Goal: Task Accomplishment & Management: Manage account settings

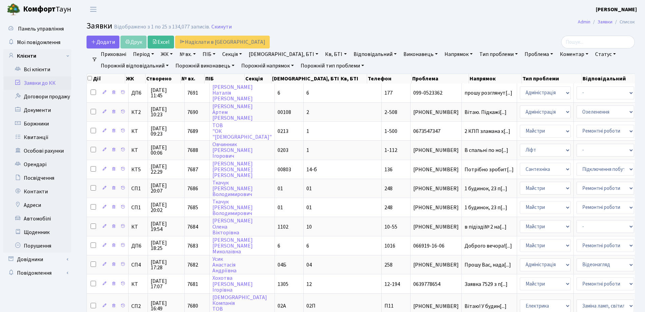
select select "25"
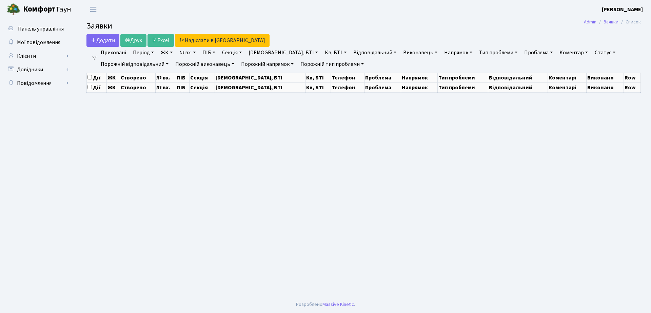
select select "25"
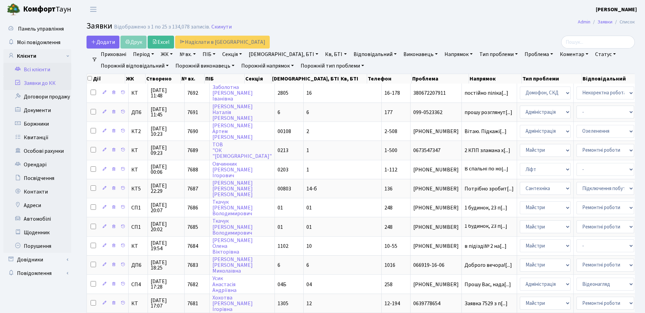
click at [48, 73] on link "Всі клієнти" at bounding box center [37, 70] width 68 height 14
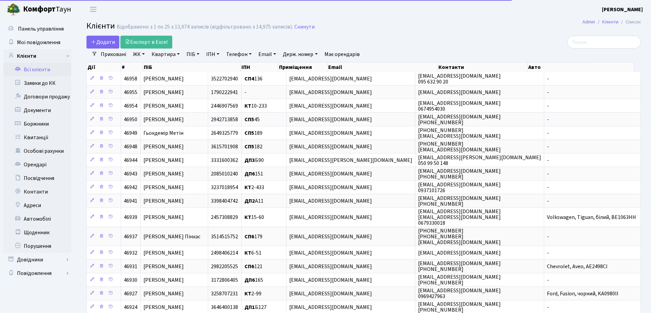
select select "25"
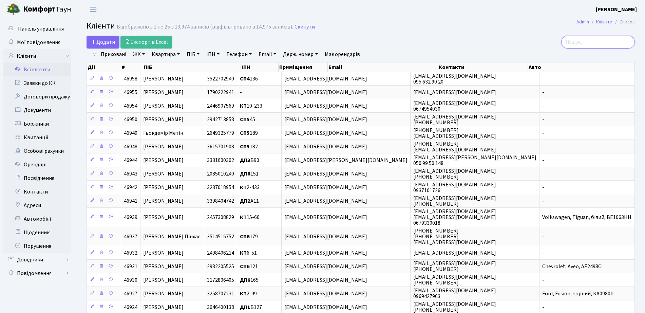
click at [596, 43] on input "search" at bounding box center [598, 42] width 74 height 13
type input "2-444"
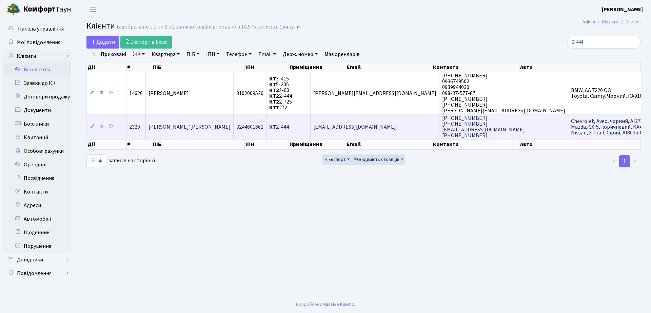
click at [258, 134] on td "3244601661" at bounding box center [250, 126] width 33 height 25
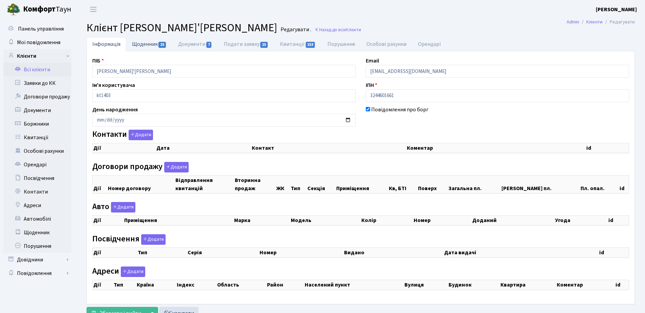
checkbox input "true"
select select "25"
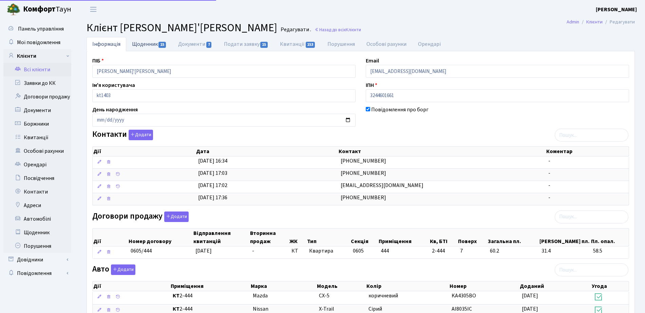
click at [142, 38] on link "Щоденник 15" at bounding box center [149, 44] width 46 height 14
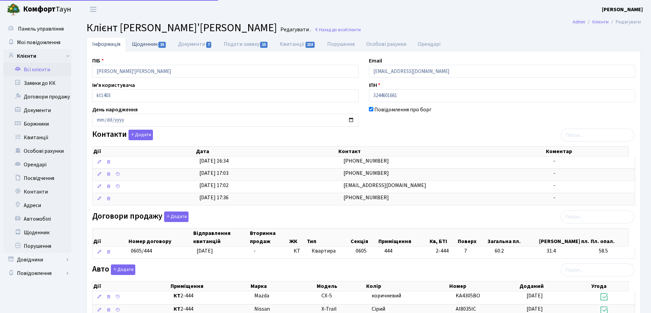
select select "25"
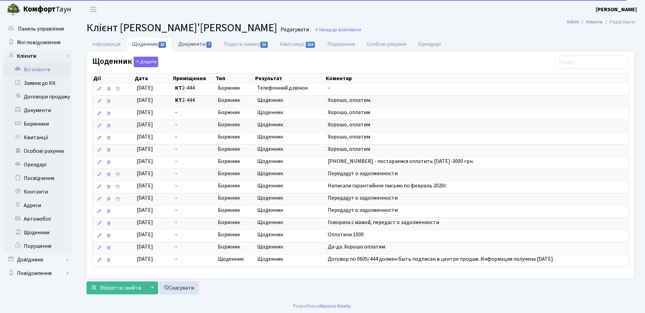
click at [188, 46] on link "Документи 7" at bounding box center [194, 44] width 45 height 14
select select "25"
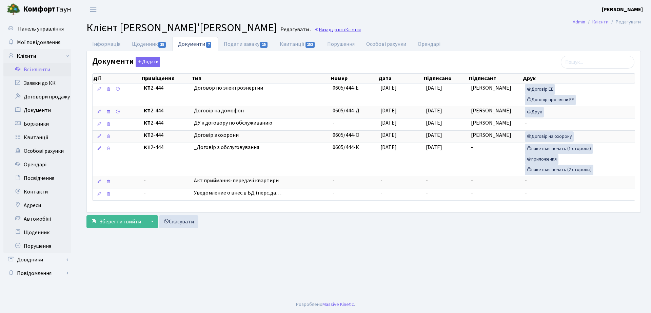
click at [314, 29] on link "Назад до всіх Клієнти" at bounding box center [337, 29] width 46 height 6
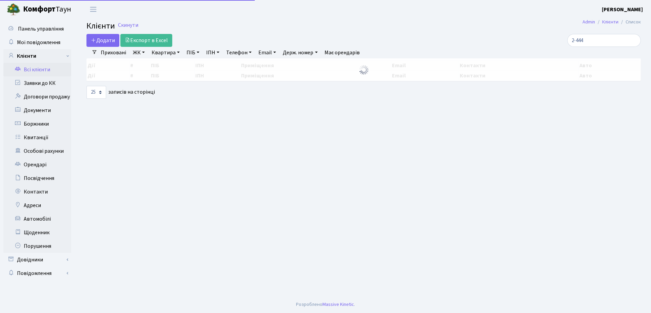
select select "25"
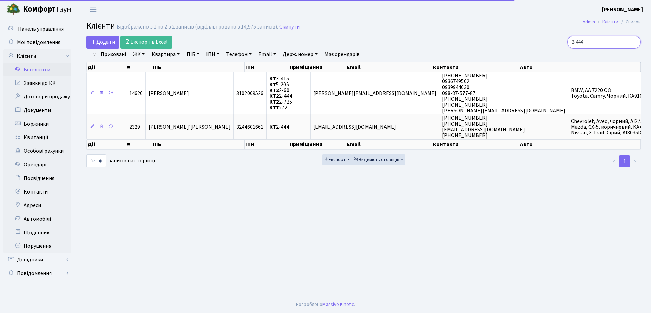
drag, startPoint x: 602, startPoint y: 41, endPoint x: 426, endPoint y: 50, distance: 176.2
click at [426, 50] on div "Додати Експорт в Excel 2-444 Фільтри Приховані ЖК ТХ, вул. [PERSON_NAME], 1/2 К…" at bounding box center [363, 102] width 565 height 132
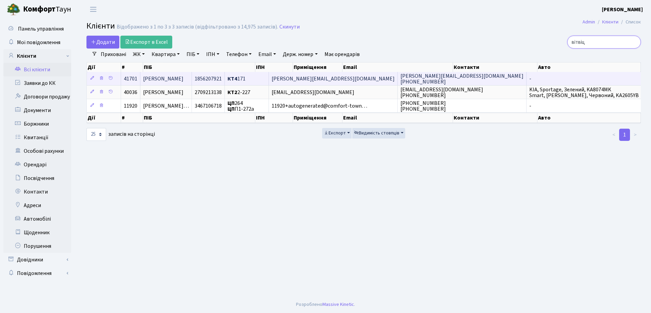
type input "вітвіц"
click at [237, 81] on b "КТ4" at bounding box center [233, 78] width 10 height 7
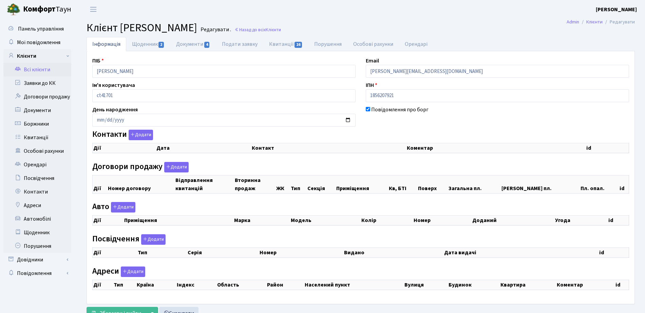
select select "25"
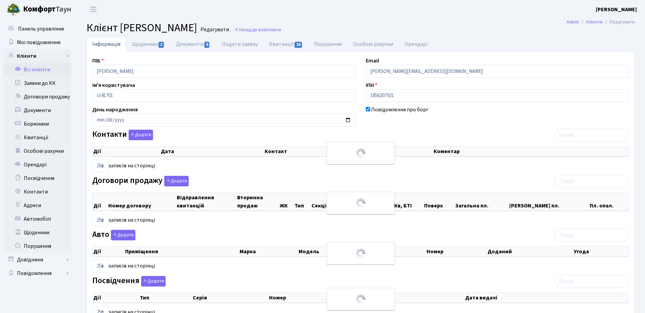
checkbox input "true"
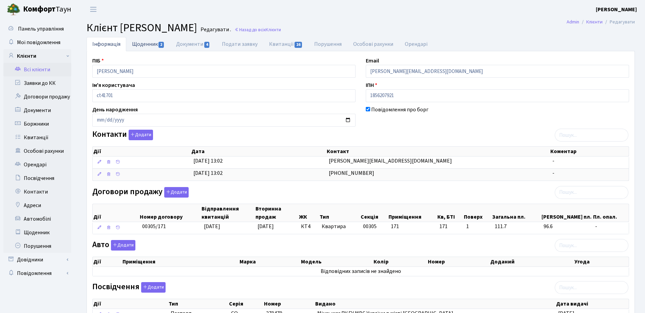
click at [159, 44] on span "2" at bounding box center [160, 45] width 5 height 6
select select "25"
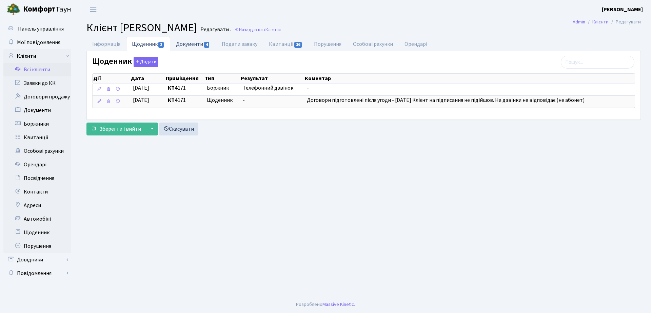
click at [180, 45] on link "Документи 4" at bounding box center [192, 44] width 45 height 14
select select "25"
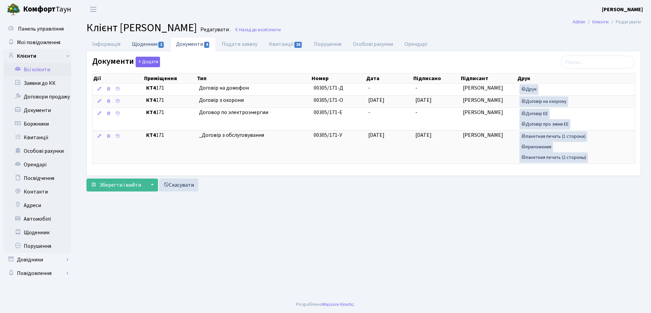
click at [152, 50] on link "Щоденник 2" at bounding box center [148, 44] width 44 height 14
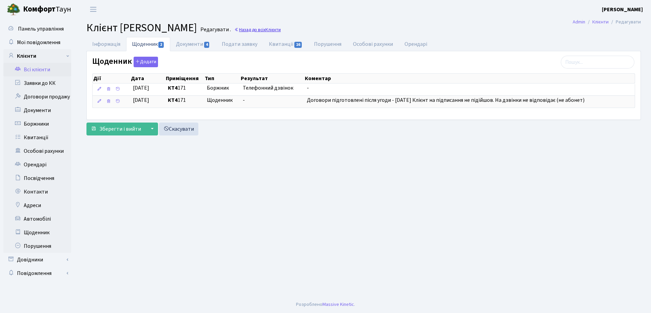
click at [281, 30] on link "Назад до всіх Клієнти" at bounding box center [257, 29] width 46 height 6
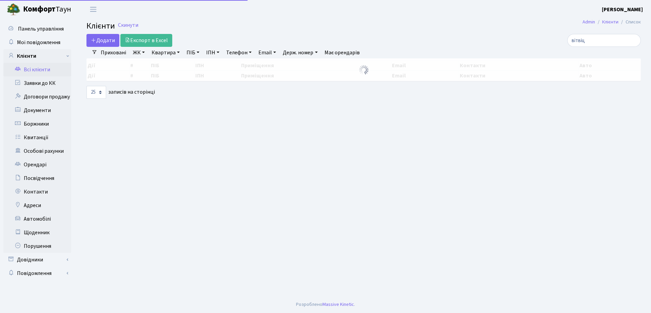
select select "25"
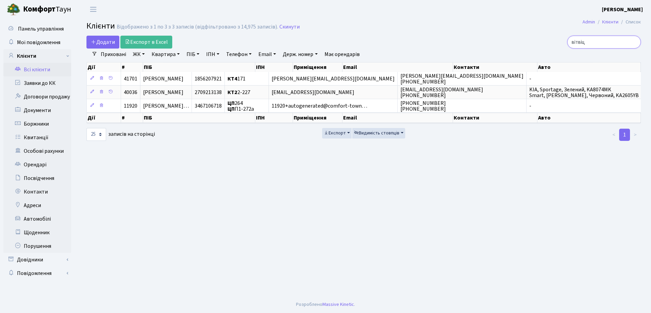
drag, startPoint x: 597, startPoint y: 40, endPoint x: 471, endPoint y: 38, distance: 126.2
click at [471, 38] on div "вітвіц" at bounding box center [552, 42] width 178 height 13
type input "6-57"
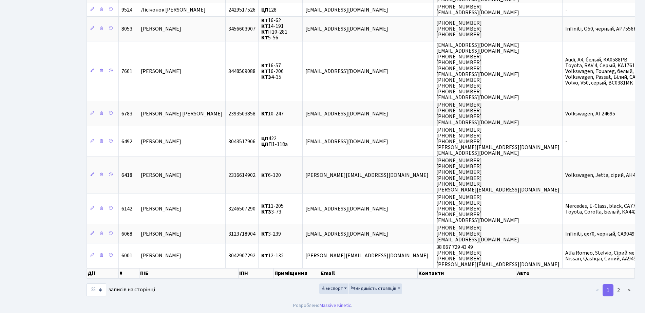
scroll to position [430, 0]
click at [621, 293] on link "2" at bounding box center [618, 289] width 11 height 12
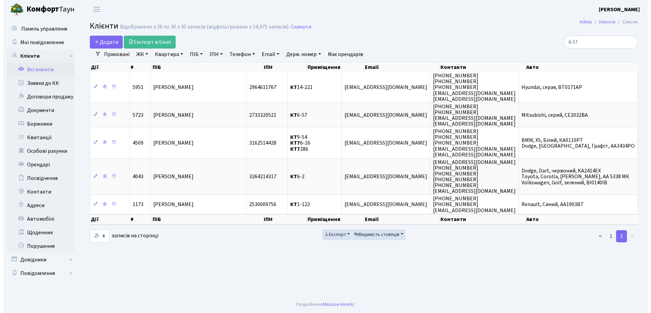
scroll to position [0, 0]
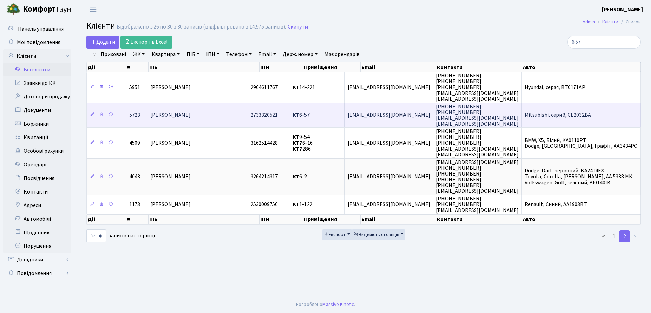
click at [300, 113] on b "КТ" at bounding box center [296, 115] width 7 height 7
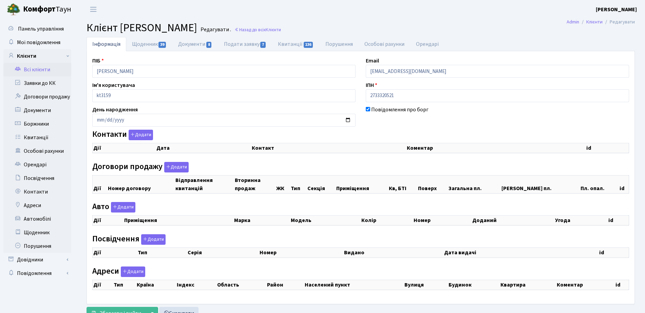
checkbox input "true"
select select "25"
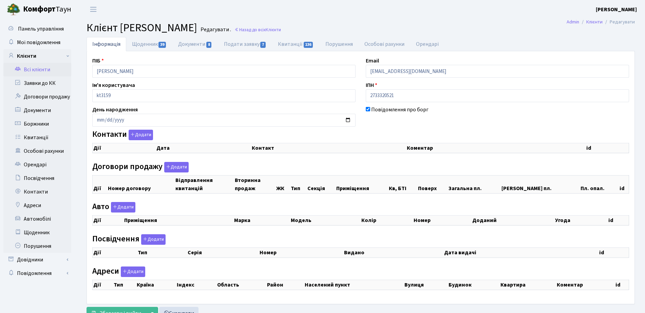
select select "25"
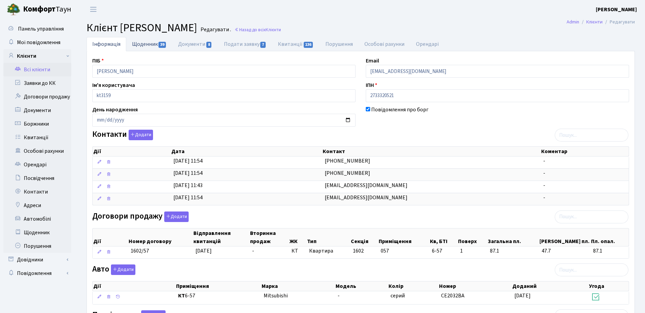
click at [145, 48] on link "Щоденник 39" at bounding box center [149, 44] width 46 height 14
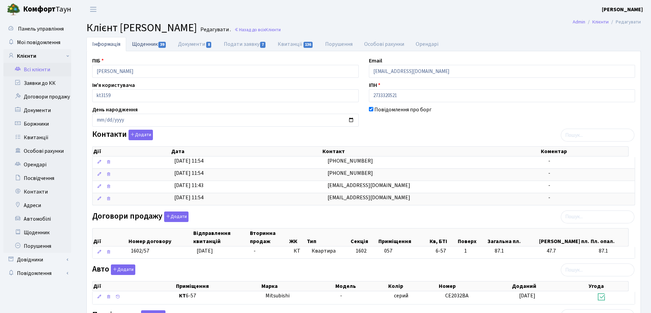
select select "25"
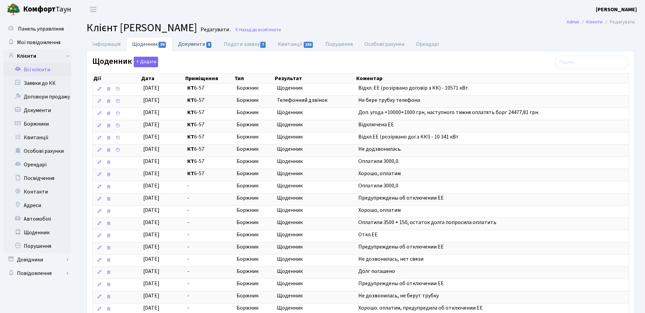
click at [186, 47] on link "Документи 8" at bounding box center [194, 44] width 45 height 14
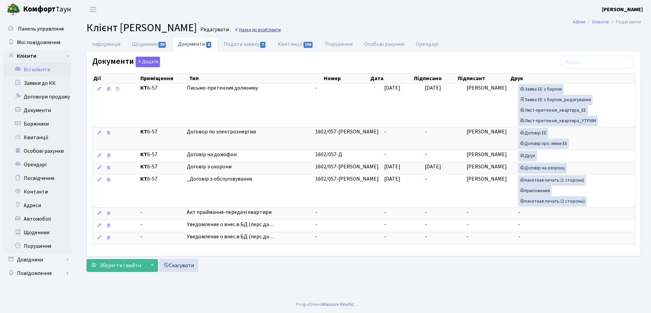
click at [281, 30] on link "Назад до всіх Клієнти" at bounding box center [257, 29] width 46 height 6
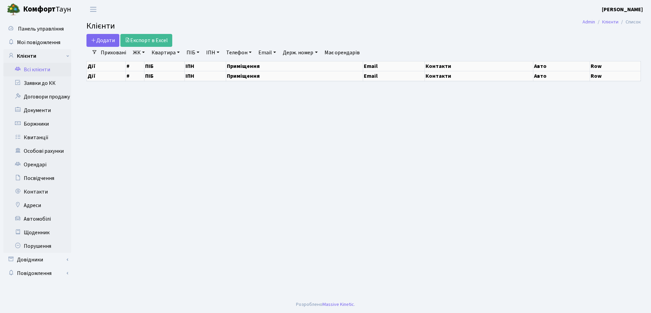
select select "25"
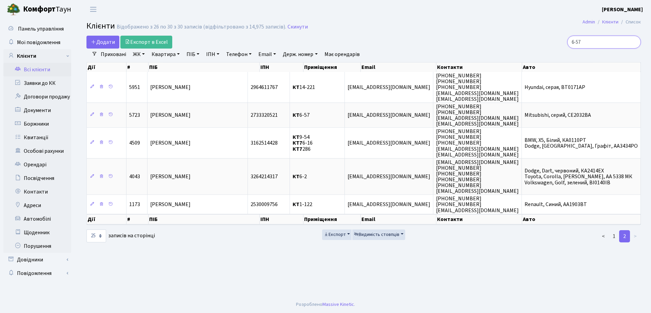
drag, startPoint x: 607, startPoint y: 42, endPoint x: 479, endPoint y: 31, distance: 128.7
click at [484, 32] on main "Admin Клієнти Список Клієнти Відображено з 26 по 30 з 30 записів (відфільтрован…" at bounding box center [363, 157] width 575 height 277
type input "15-33"
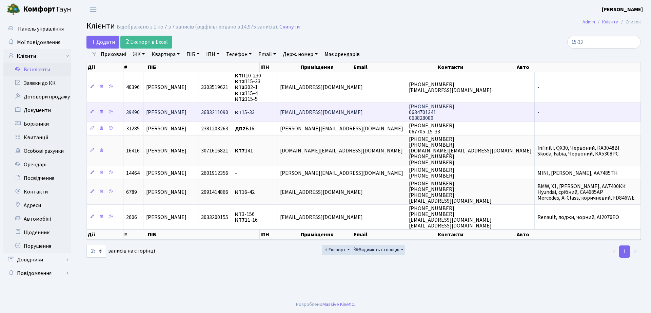
click at [232, 108] on td "3683211090" at bounding box center [215, 111] width 34 height 19
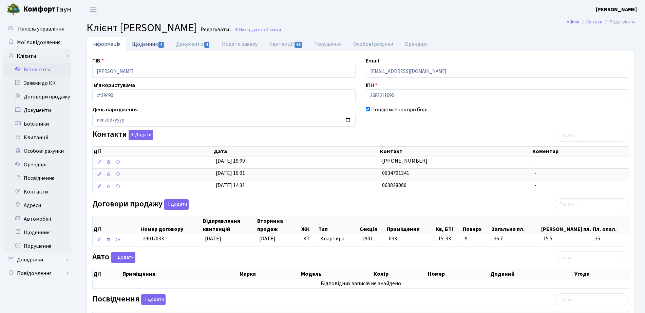
click at [135, 38] on link "Щоденник 4" at bounding box center [148, 44] width 44 height 14
select select "25"
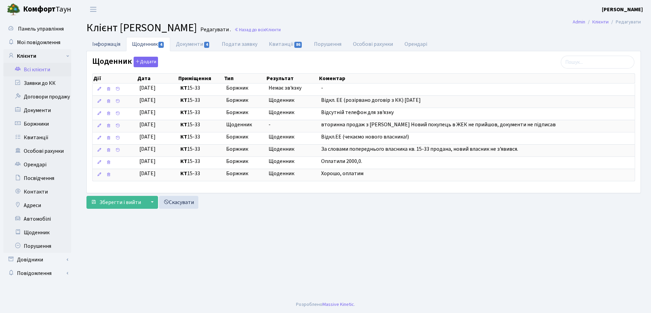
click at [102, 45] on link "Інформація" at bounding box center [107, 44] width 40 height 14
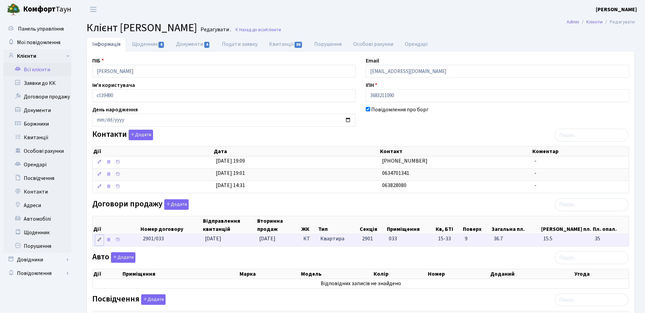
click at [99, 242] on link at bounding box center [99, 240] width 8 height 11
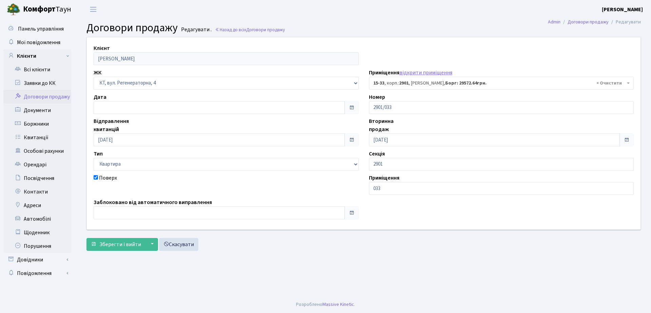
select select "8808"
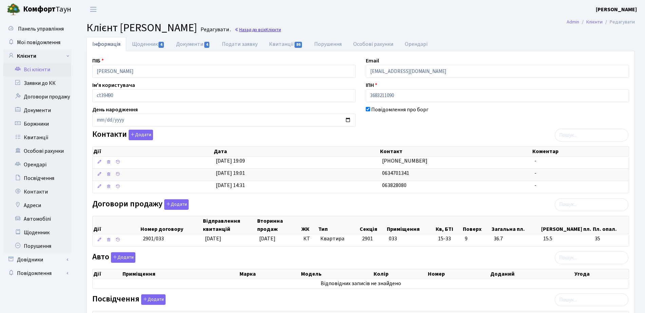
click at [266, 31] on span "Клієнти" at bounding box center [273, 29] width 15 height 6
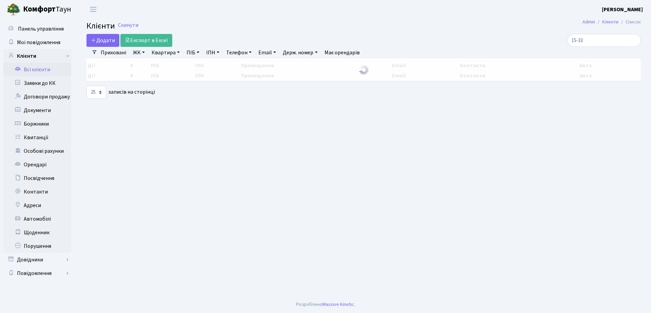
select select "25"
drag, startPoint x: 599, startPoint y: 40, endPoint x: 482, endPoint y: 39, distance: 117.0
click at [484, 39] on div "15-33" at bounding box center [552, 40] width 178 height 13
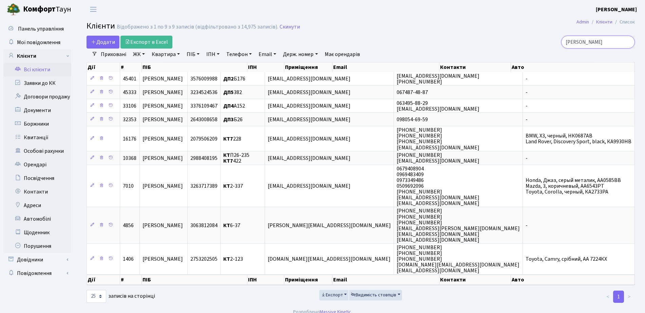
type input "троцюк"
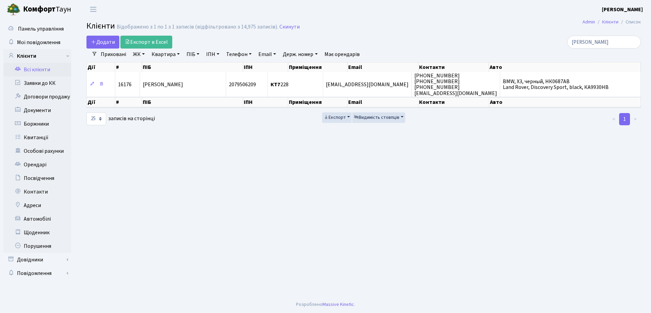
click at [448, 100] on th "Контакти" at bounding box center [454, 102] width 71 height 10
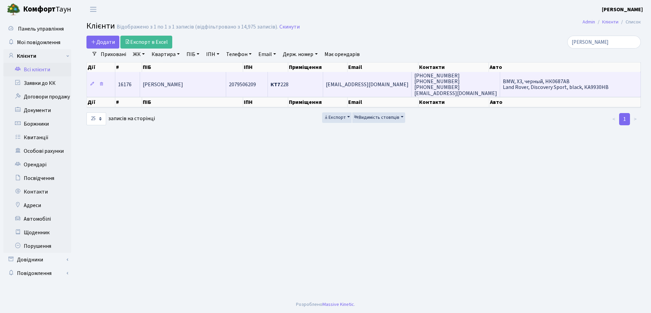
click at [448, 85] on span "+380674062874 (067) 406-28-74 (050) 375-44-04 nojunk@atrace.com" at bounding box center [456, 84] width 83 height 25
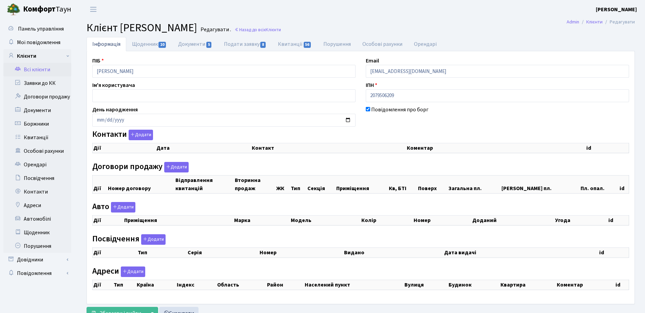
checkbox input "true"
select select "25"
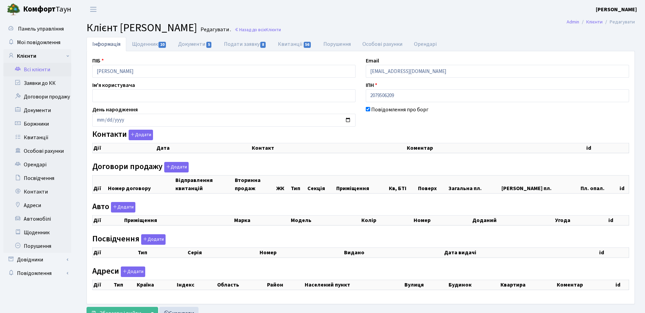
select select "25"
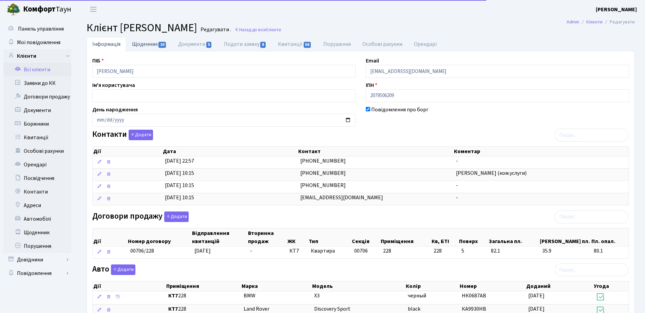
click at [146, 50] on link "Щоденник 10" at bounding box center [149, 44] width 46 height 14
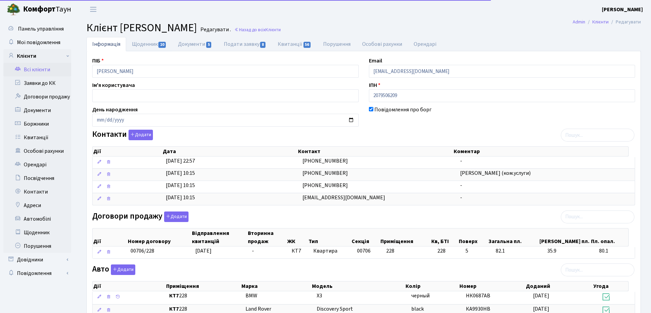
select select "25"
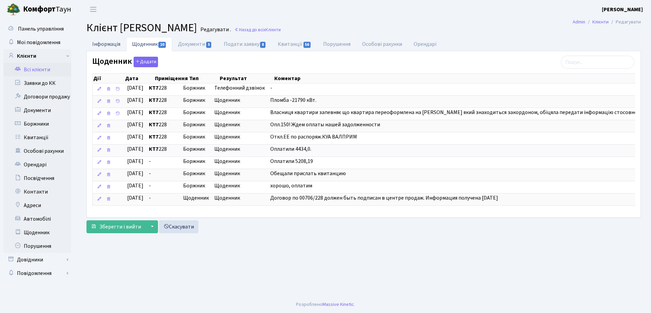
click at [112, 45] on link "Інформація" at bounding box center [107, 44] width 40 height 14
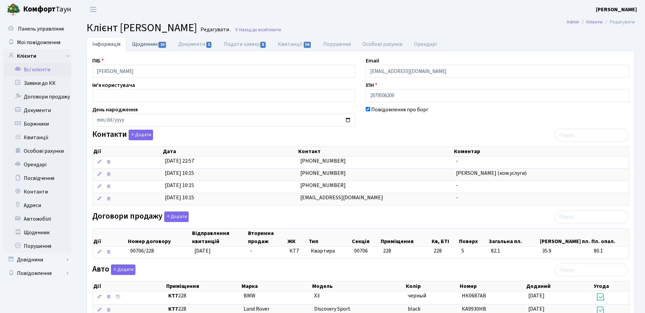
click at [142, 45] on link "Щоденник 10" at bounding box center [149, 44] width 46 height 14
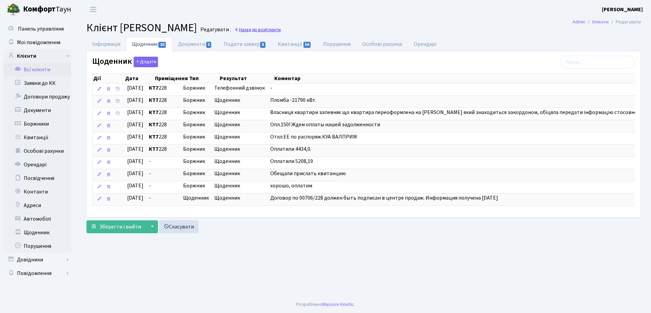
click at [281, 30] on span "Клієнти" at bounding box center [273, 29] width 15 height 6
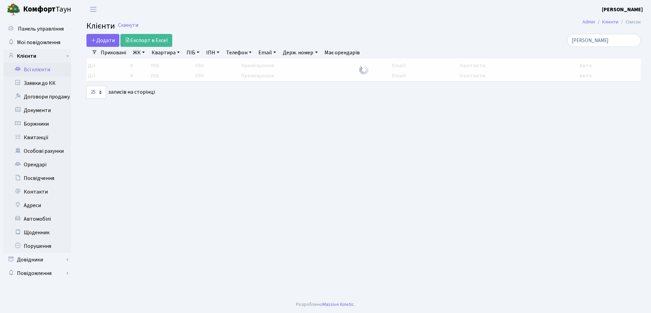
select select "25"
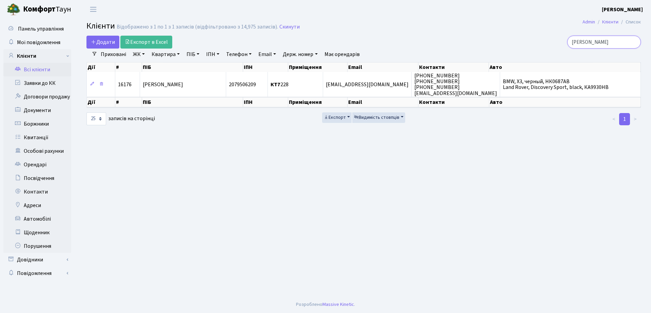
drag, startPoint x: 603, startPoint y: 43, endPoint x: 466, endPoint y: 40, distance: 136.4
click at [466, 40] on div "[PERSON_NAME]" at bounding box center [552, 42] width 178 height 13
type input "3-320"
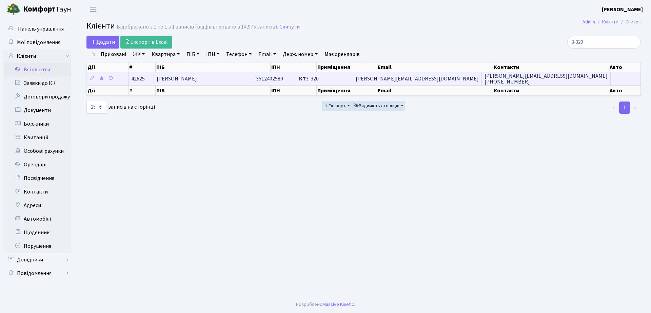
click at [197, 75] on span "[PERSON_NAME]" at bounding box center [177, 78] width 40 height 7
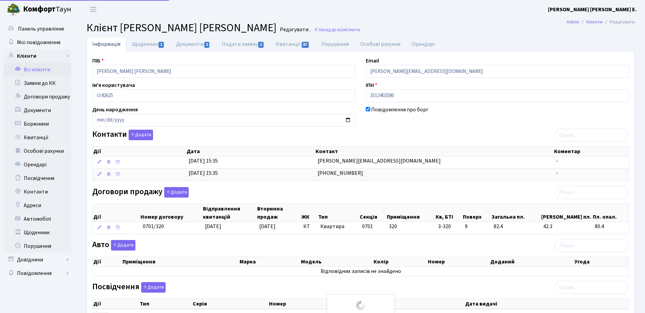
select select "25"
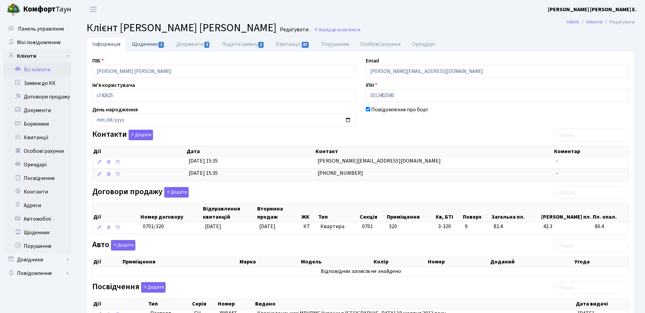
click at [140, 46] on link "Щоденник 1" at bounding box center [148, 44] width 44 height 14
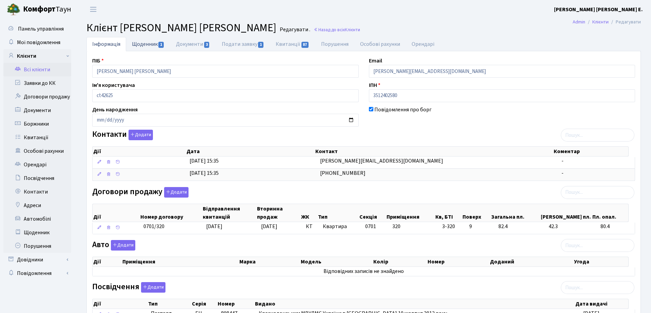
select select "25"
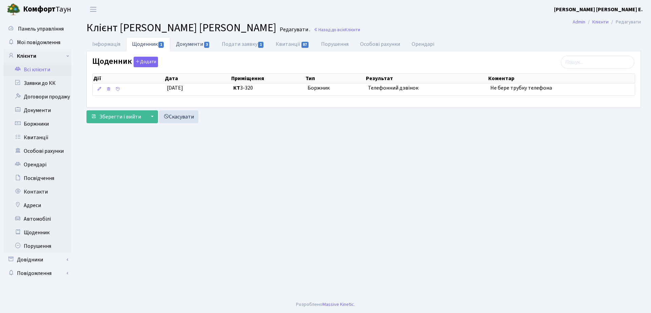
click at [208, 43] on span "3" at bounding box center [206, 45] width 5 height 6
select select "25"
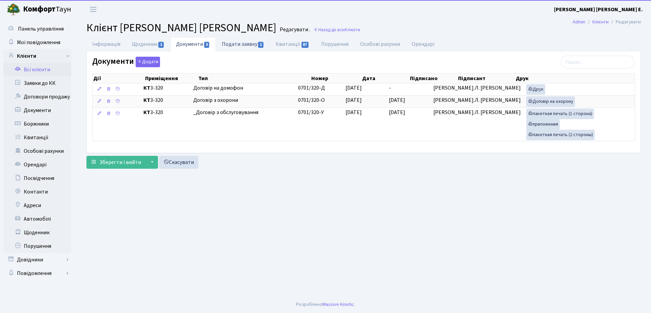
click at [262, 42] on span "1" at bounding box center [260, 45] width 5 height 6
select select "25"
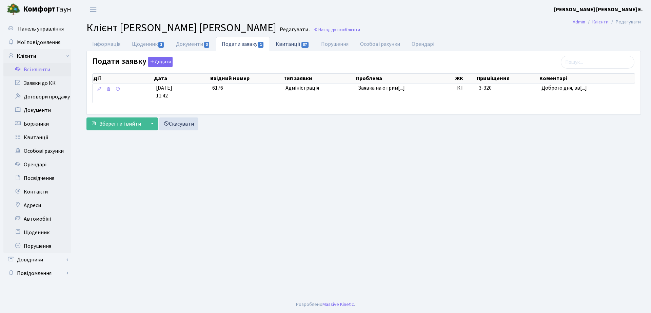
click at [293, 43] on link "Квитанції 87" at bounding box center [292, 44] width 45 height 14
select select "25"
